Goal: Navigation & Orientation: Find specific page/section

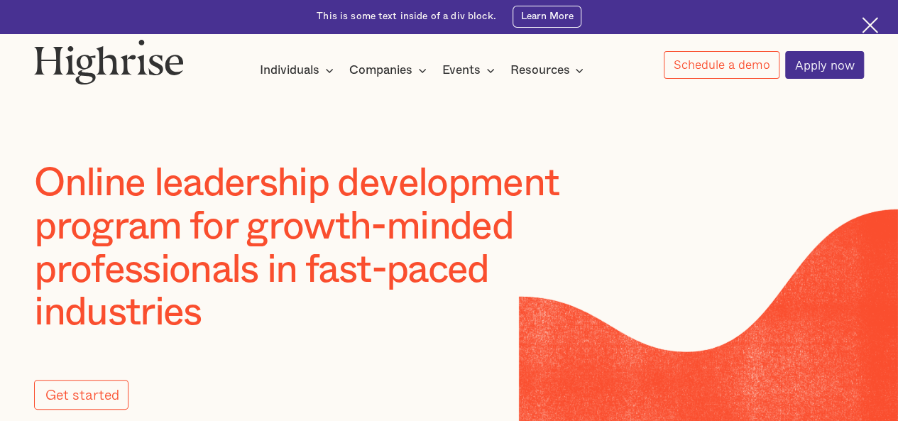
click at [874, 26] on img at bounding box center [870, 25] width 16 height 16
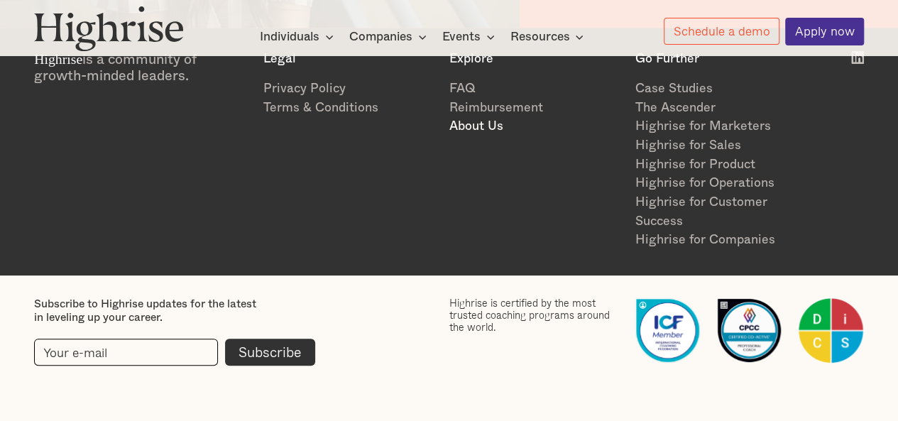
scroll to position [1942, 0]
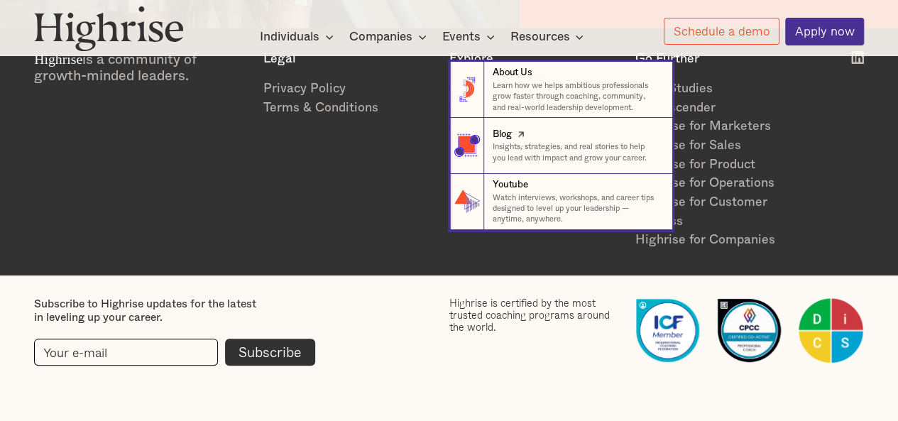
click at [530, 144] on p "Insights, strategies, and real stories to help you lead with impact and grow yo…" at bounding box center [577, 152] width 168 height 22
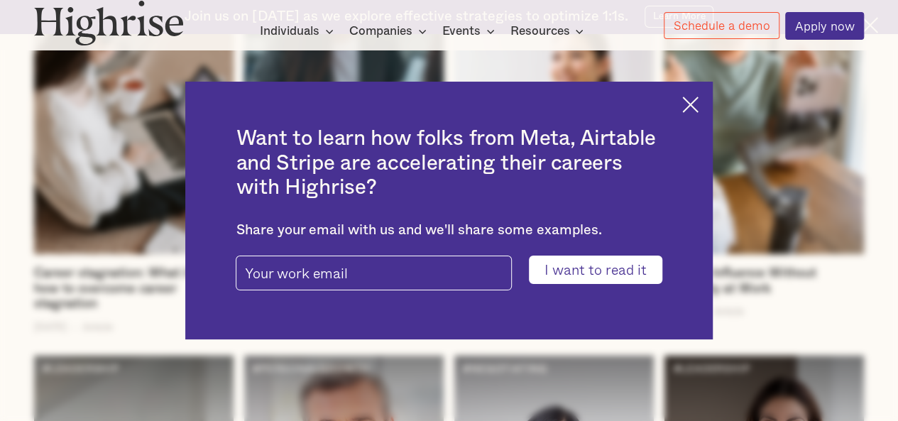
scroll to position [2271, 0]
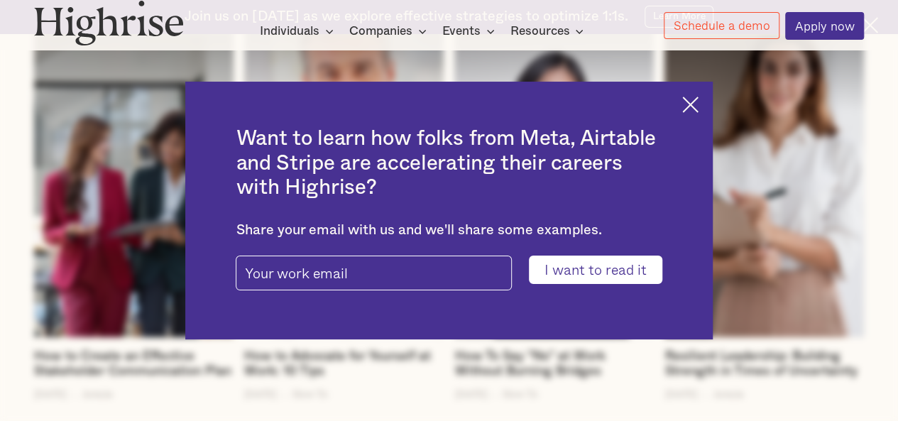
click at [681, 99] on div "Want to learn how folks from Meta, Airtable and Stripe are accelerating their c…" at bounding box center [448, 210] width 527 height 257
click at [712, 109] on div "Want to learn how folks from Meta, Airtable and Stripe are accelerating their c…" at bounding box center [448, 210] width 527 height 257
click at [698, 105] on img at bounding box center [690, 105] width 16 height 16
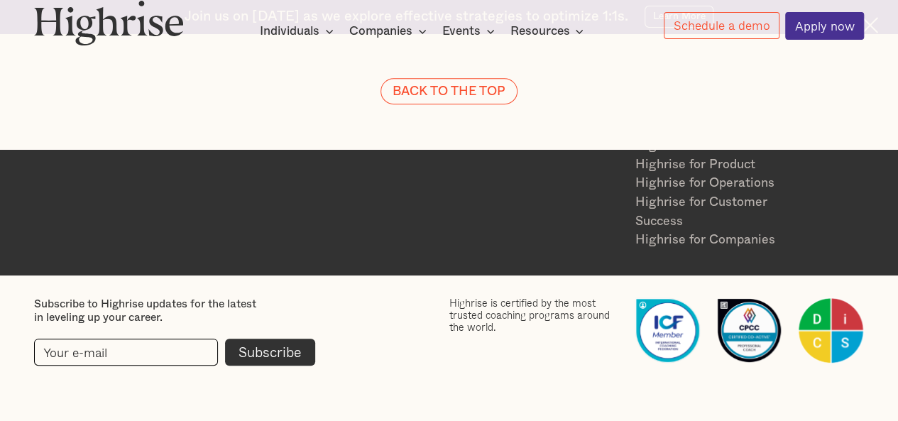
scroll to position [3247, 0]
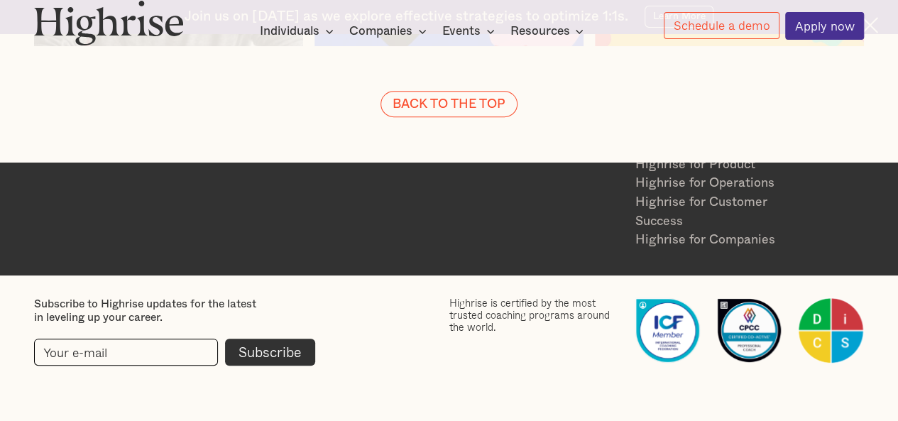
click at [485, 195] on div "Highrise is a community of growth-minded leaders. Legal Privacy Policy Terms & …" at bounding box center [449, 150] width 830 height 199
click at [166, 343] on input "current-footer-subscribe-form" at bounding box center [126, 352] width 184 height 27
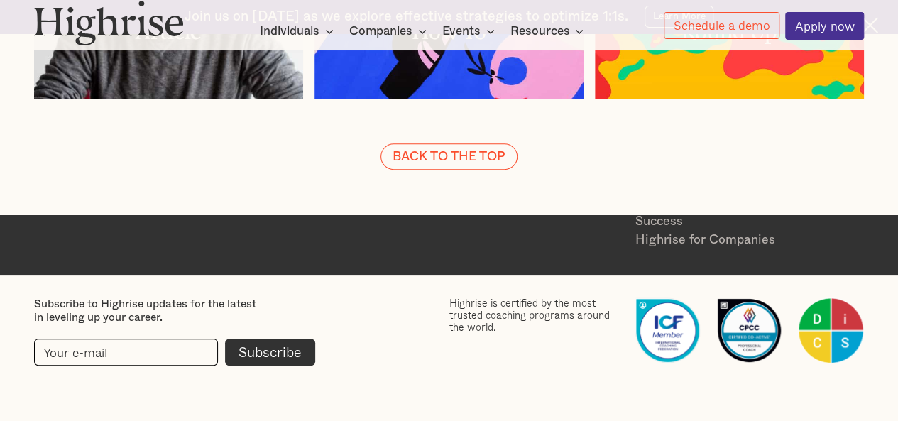
scroll to position [3176, 0]
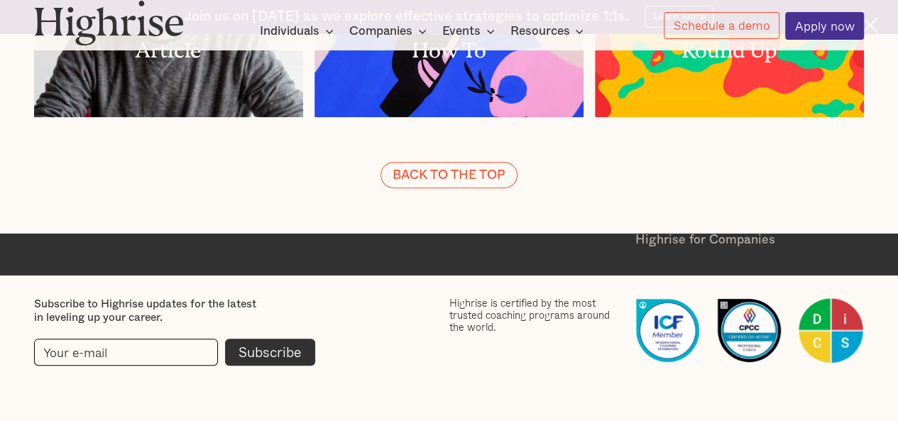
click at [603, 246] on div "Highrise is a community of growth-minded leaders. Legal Privacy Policy Terms & …" at bounding box center [449, 150] width 830 height 199
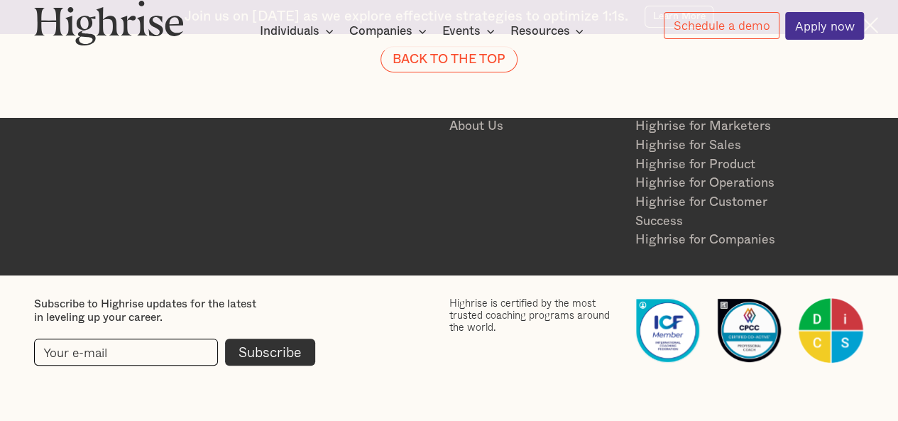
scroll to position [3389, 0]
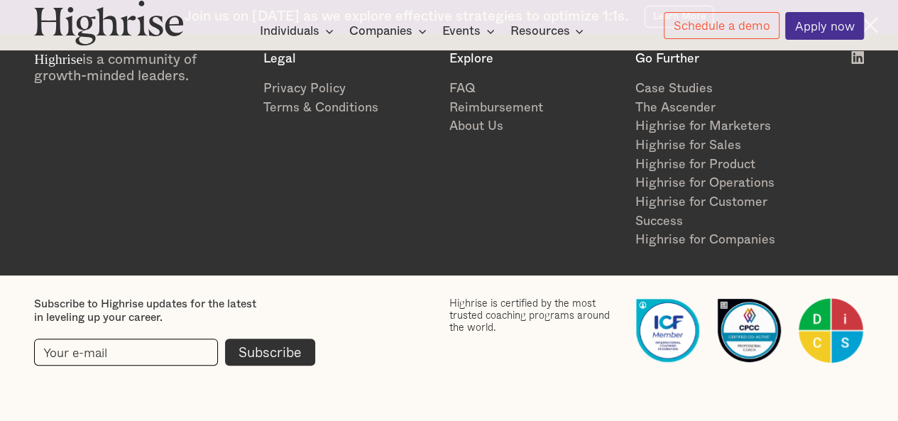
click at [464, 136] on div "Highrise is a community of growth-minded leaders. Legal Privacy Policy Terms & …" at bounding box center [449, 150] width 830 height 199
click at [465, 131] on link "About Us" at bounding box center [535, 126] width 172 height 19
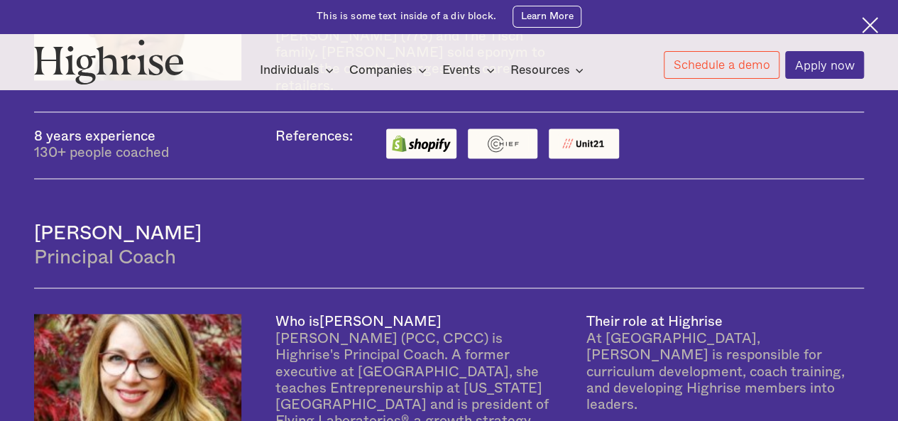
scroll to position [1136, 0]
